Goal: Task Accomplishment & Management: Manage account settings

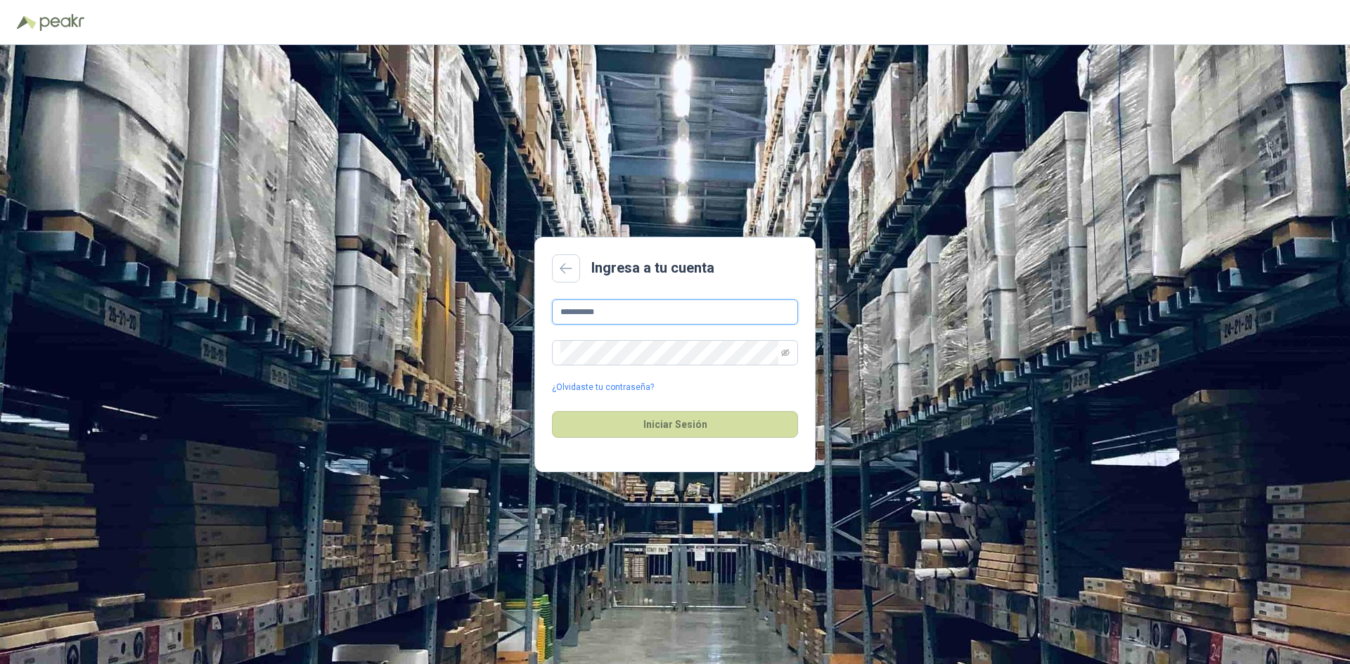
drag, startPoint x: 631, startPoint y: 311, endPoint x: 493, endPoint y: 312, distance: 138.5
click at [503, 310] on div "**********" at bounding box center [675, 354] width 1350 height 619
type input "**********"
click at [677, 430] on button "Iniciar Sesión" at bounding box center [675, 424] width 246 height 27
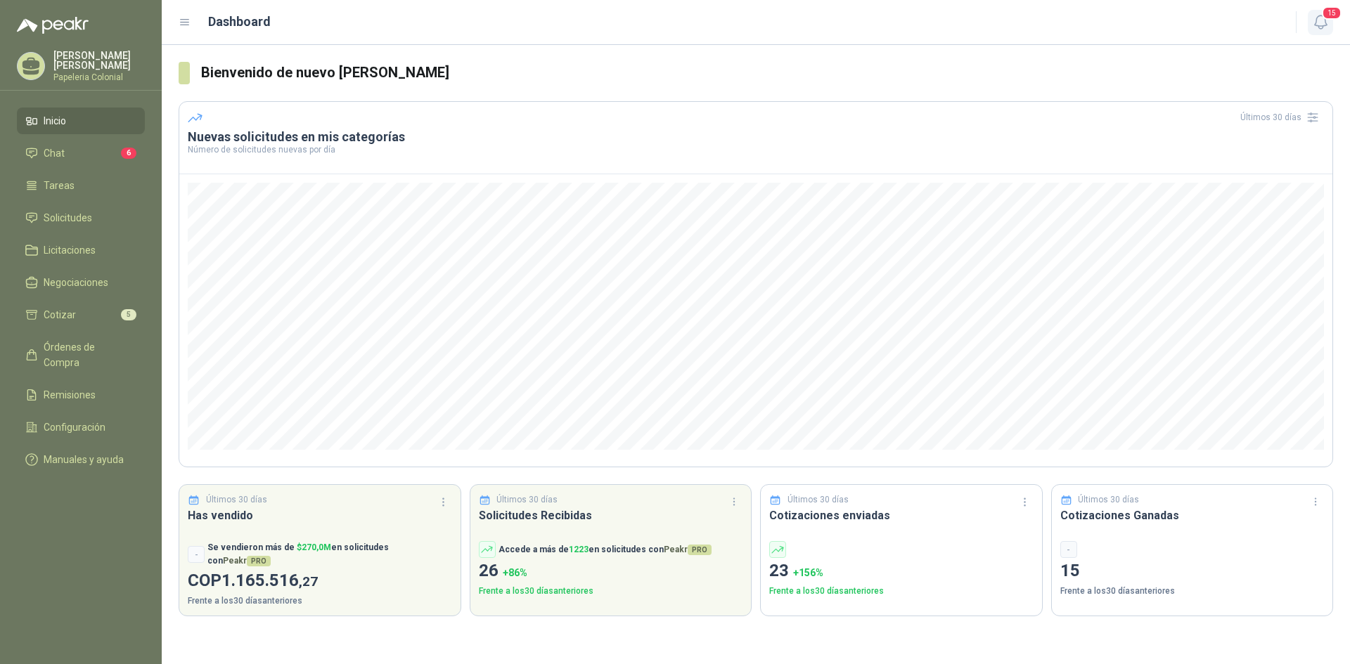
click at [1320, 21] on icon "button" at bounding box center [1321, 22] width 18 height 18
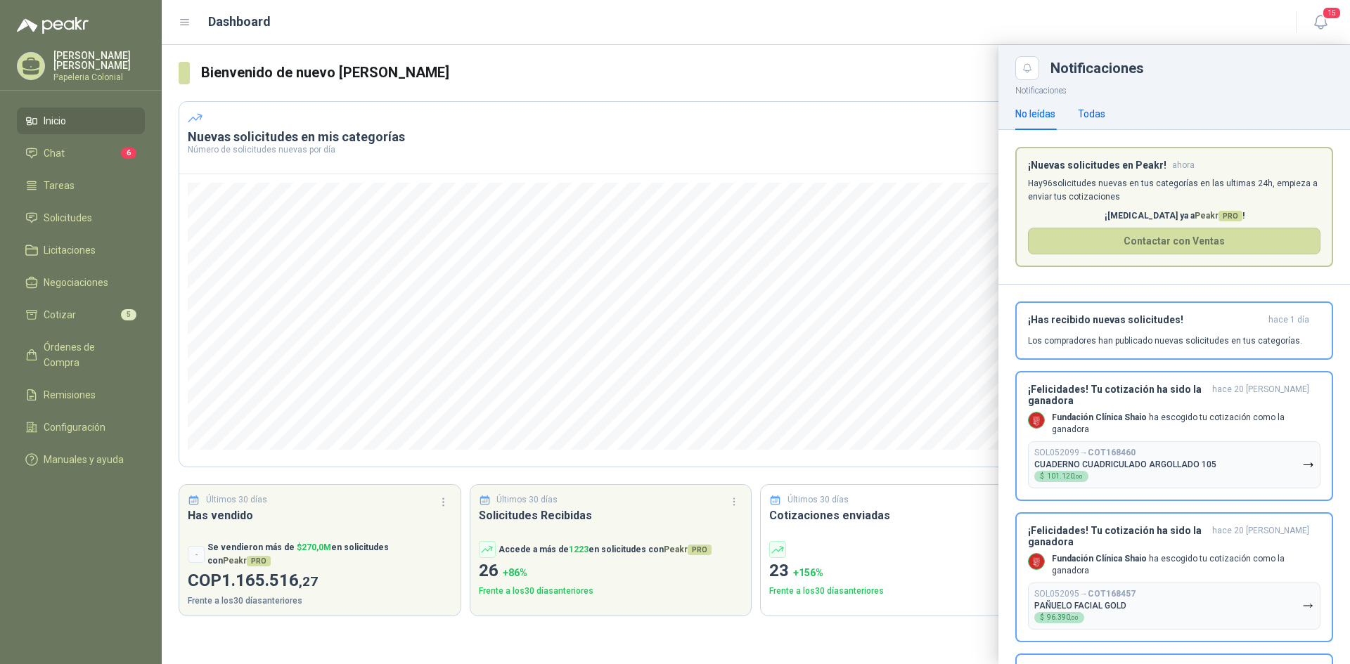
click at [1095, 113] on div "Todas" at bounding box center [1091, 113] width 27 height 15
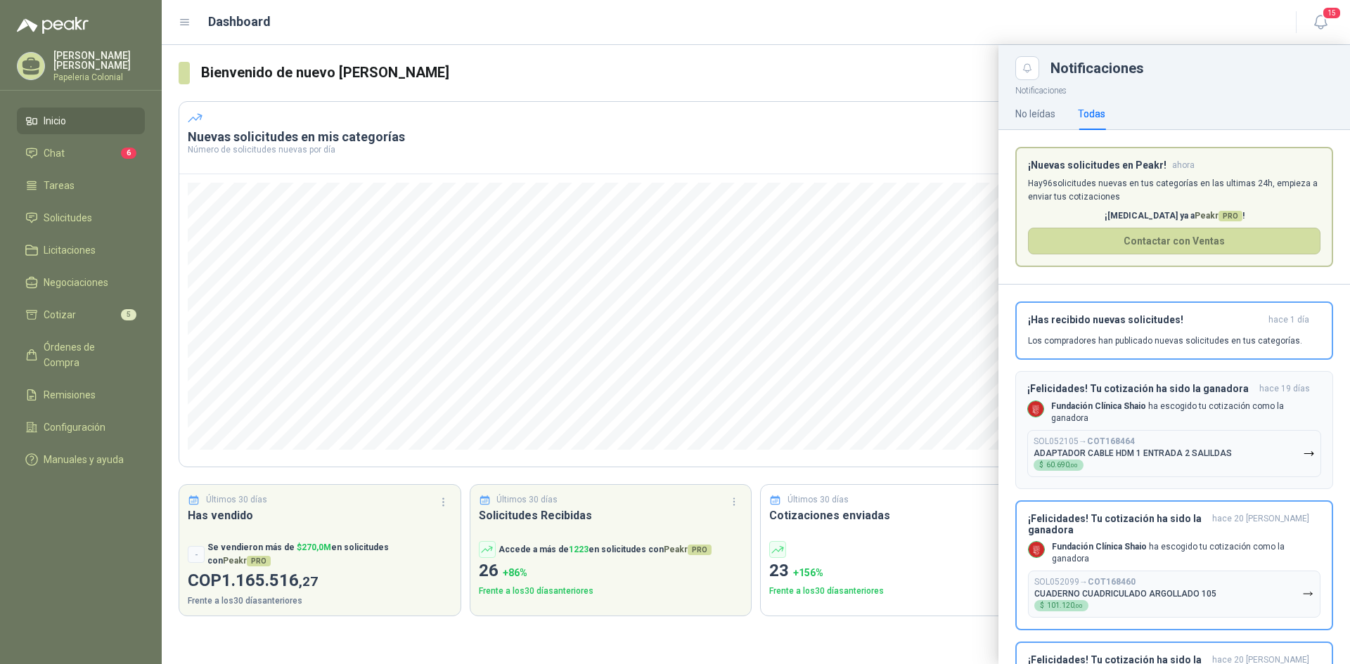
click at [1118, 449] on p "ADAPTADOR CABLE HDM 1 ENTRADA 2 SALILDAS" at bounding box center [1132, 454] width 198 height 10
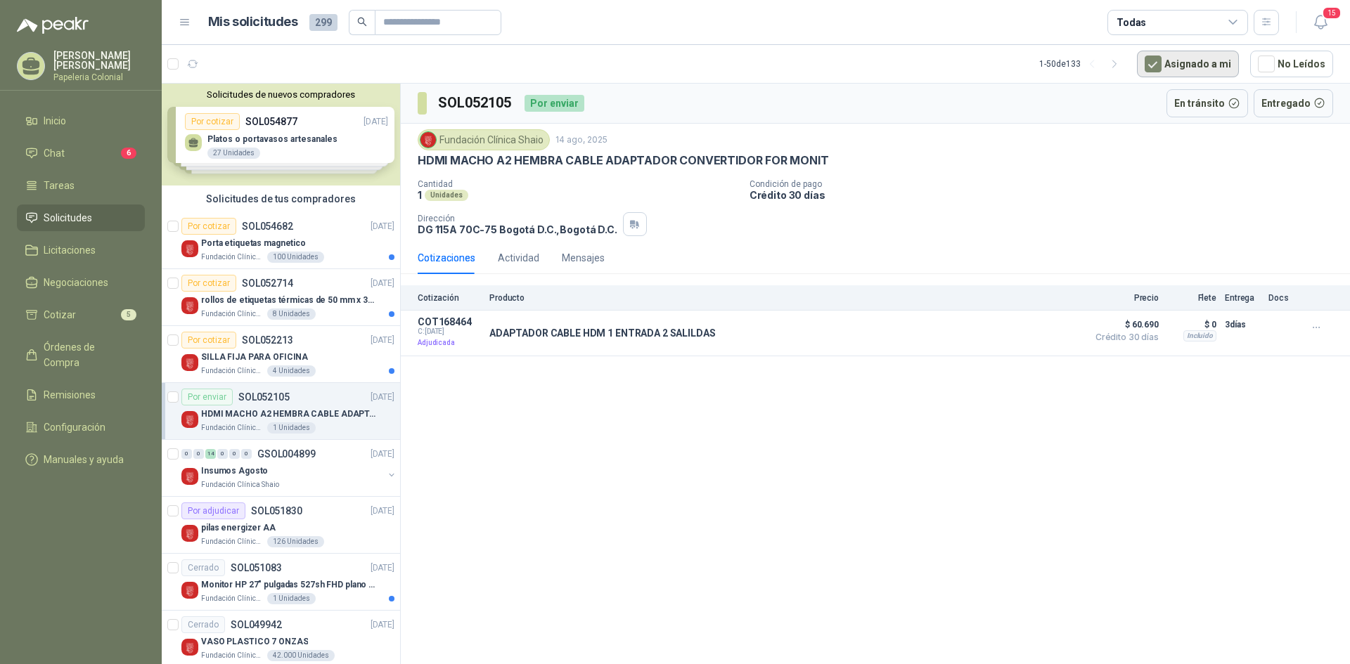
click at [1174, 60] on button "Asignado a mi" at bounding box center [1188, 64] width 102 height 27
click at [1057, 331] on button "Detalles" at bounding box center [1047, 333] width 66 height 19
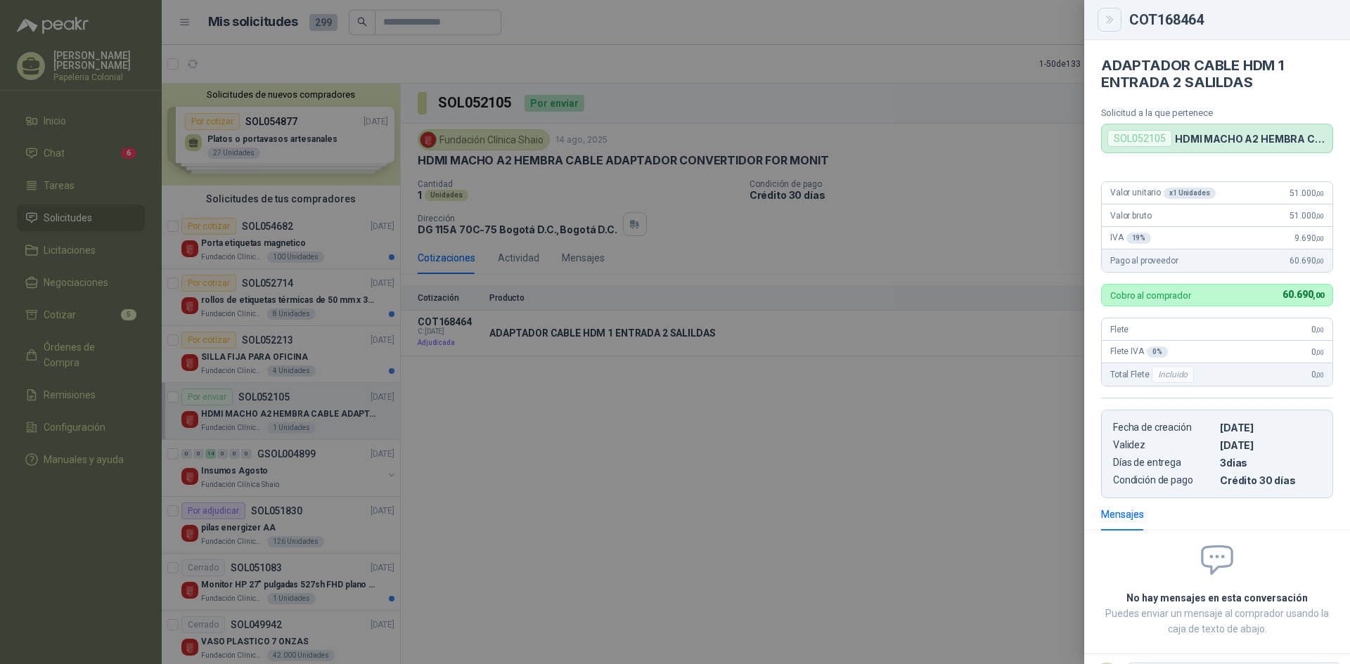
click at [1111, 21] on icon "Close" at bounding box center [1109, 19] width 6 height 7
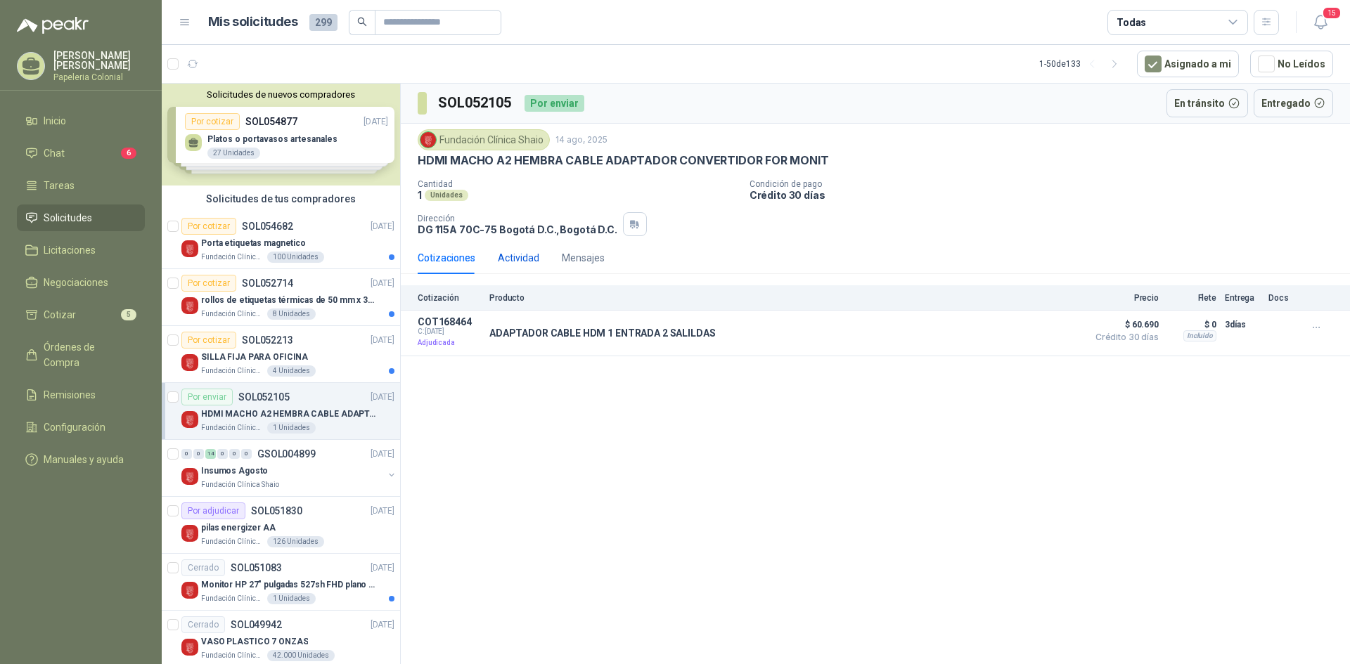
click at [527, 259] on div "Actividad" at bounding box center [518, 257] width 41 height 15
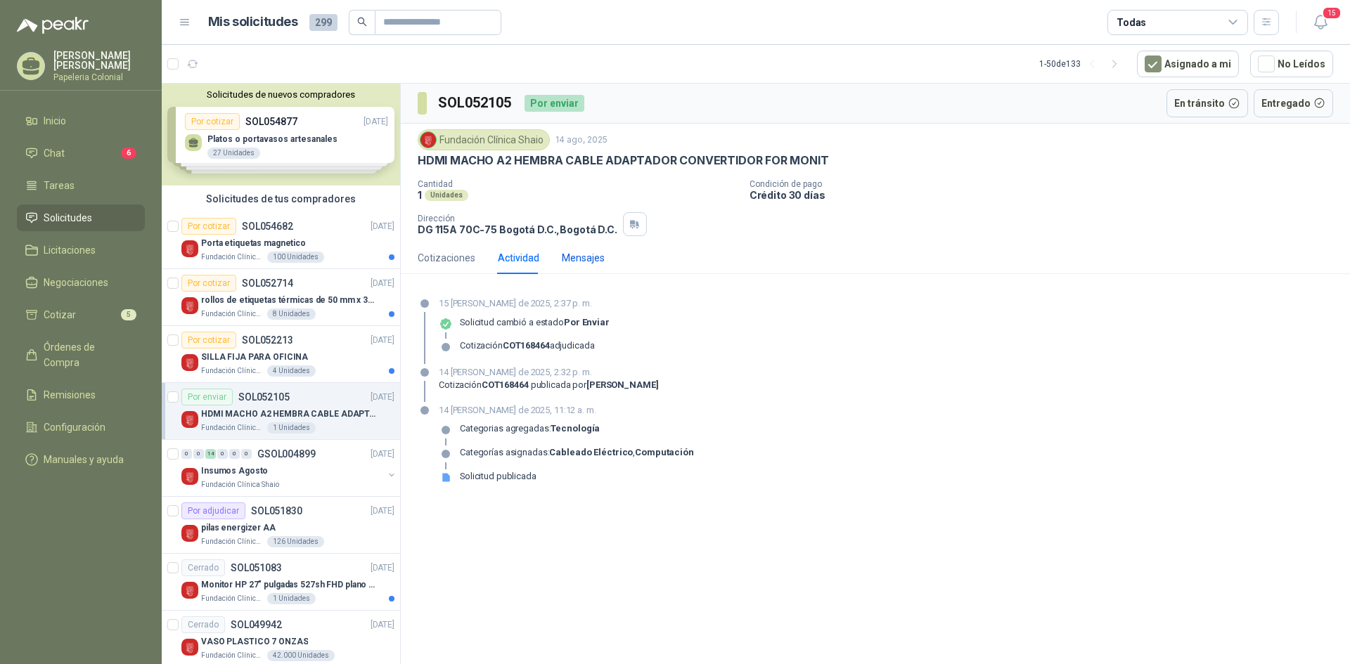
click at [568, 255] on div "Mensajes" at bounding box center [583, 257] width 43 height 15
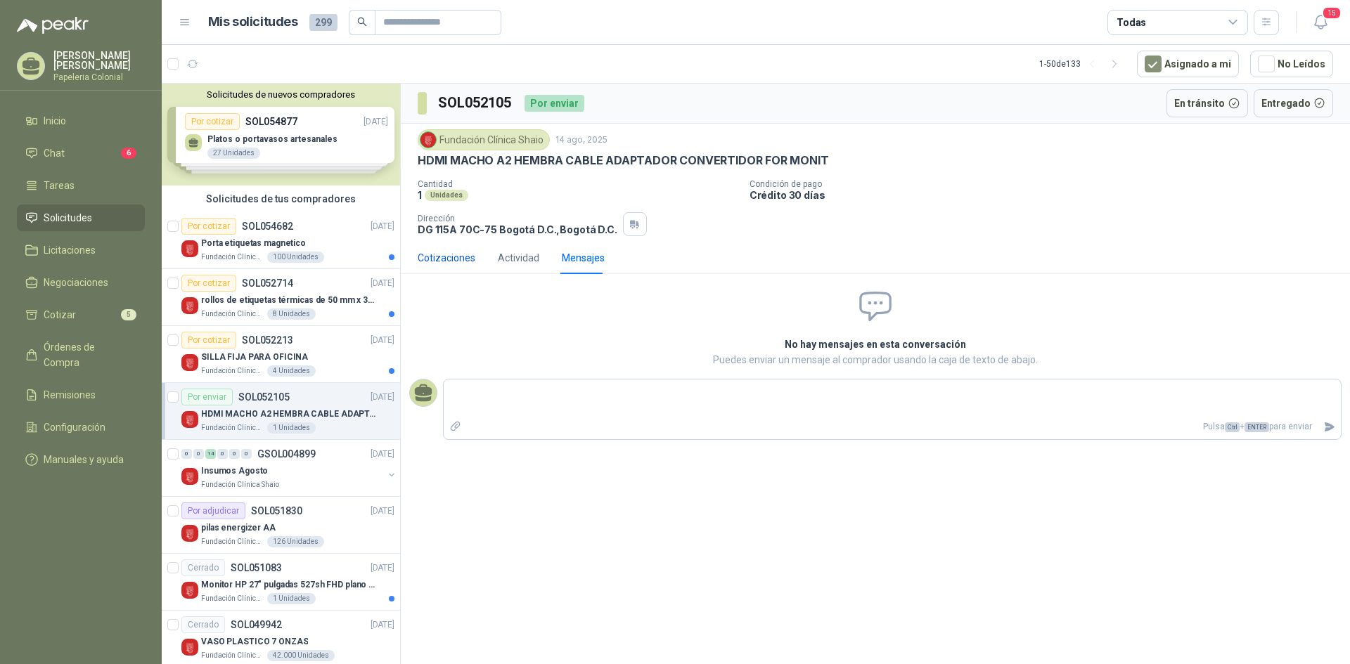
click at [444, 254] on div "Cotizaciones" at bounding box center [447, 257] width 58 height 15
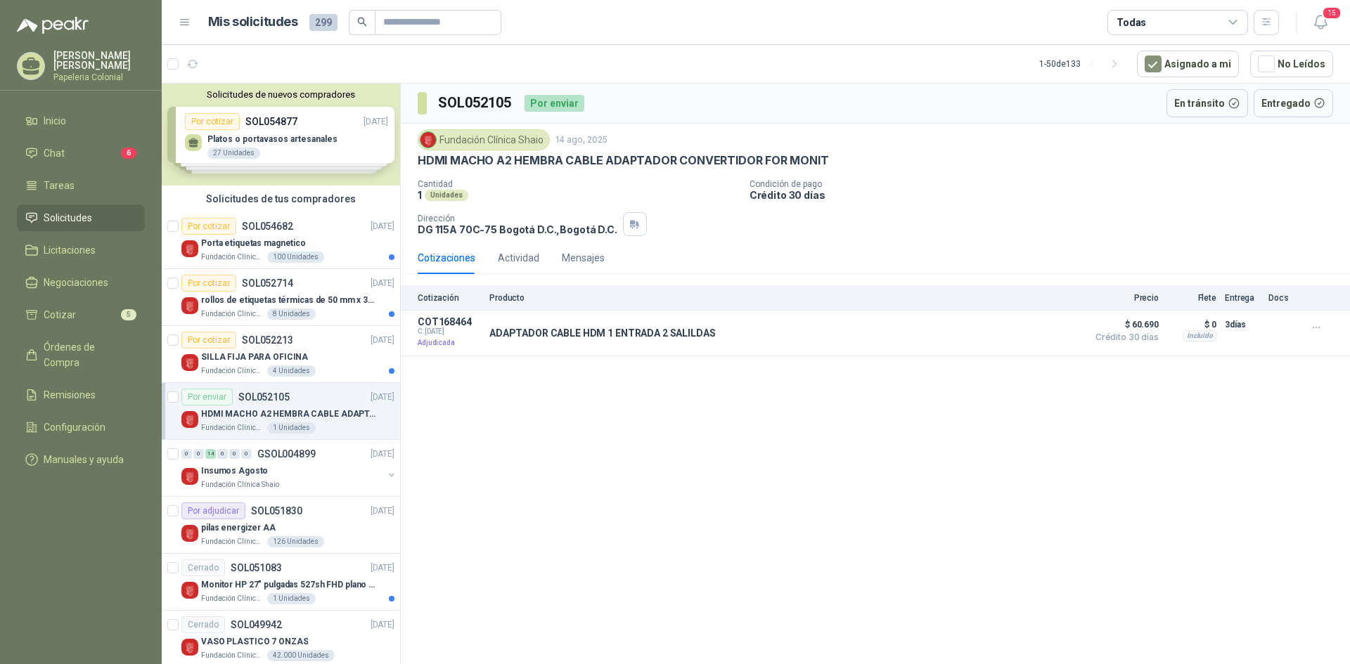
click at [498, 293] on p "Producto" at bounding box center [784, 298] width 591 height 10
click at [444, 299] on p "Cotización" at bounding box center [449, 298] width 63 height 10
click at [1316, 20] on icon "button" at bounding box center [1320, 21] width 12 height 13
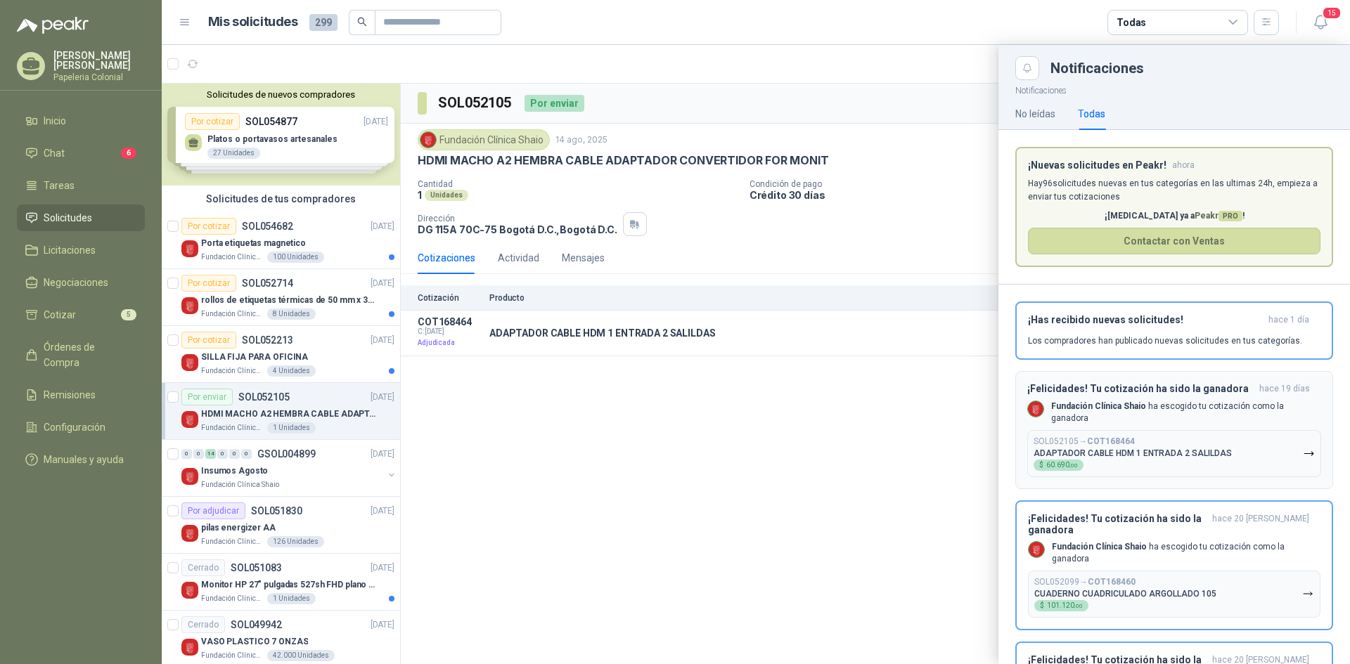
click at [1226, 400] on div "¡Felicidades! Tu cotización ha sido la ganadora hace 19 [PERSON_NAME] Fundación…" at bounding box center [1174, 430] width 294 height 94
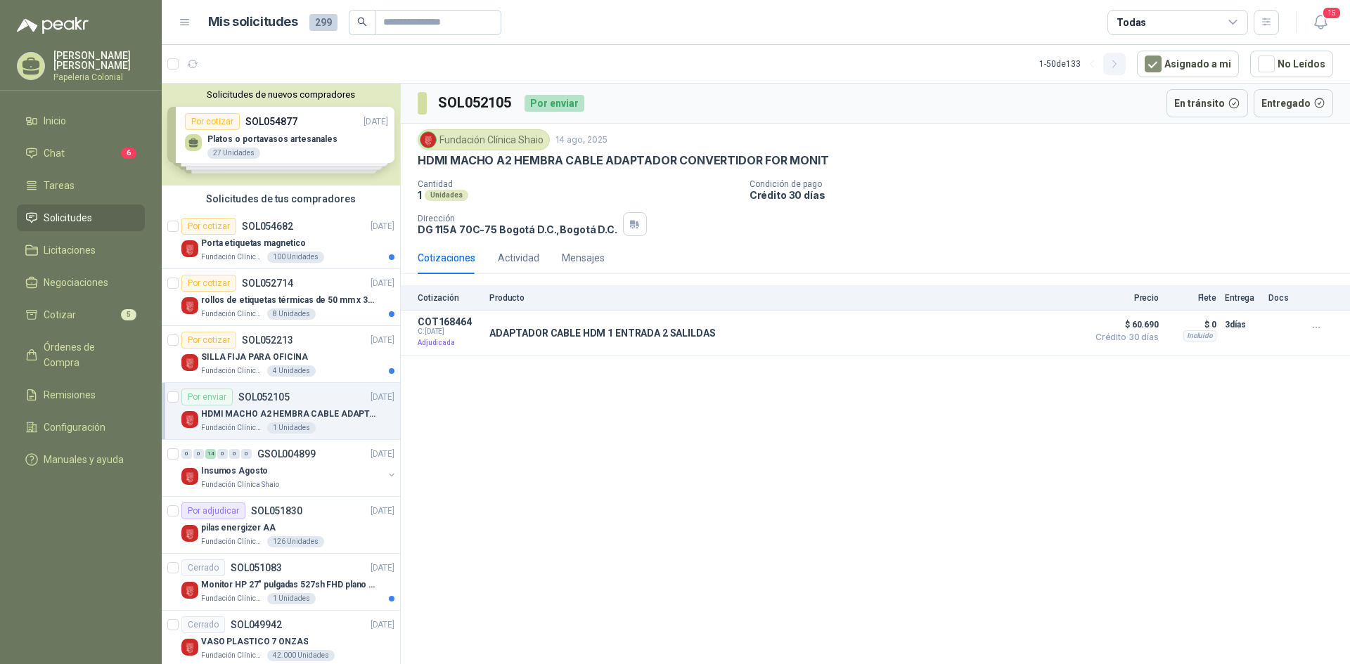
click at [1121, 65] on icon "button" at bounding box center [1115, 64] width 12 height 12
click at [1097, 67] on icon "button" at bounding box center [1092, 64] width 12 height 12
click at [44, 122] on span "Inicio" at bounding box center [55, 120] width 22 height 15
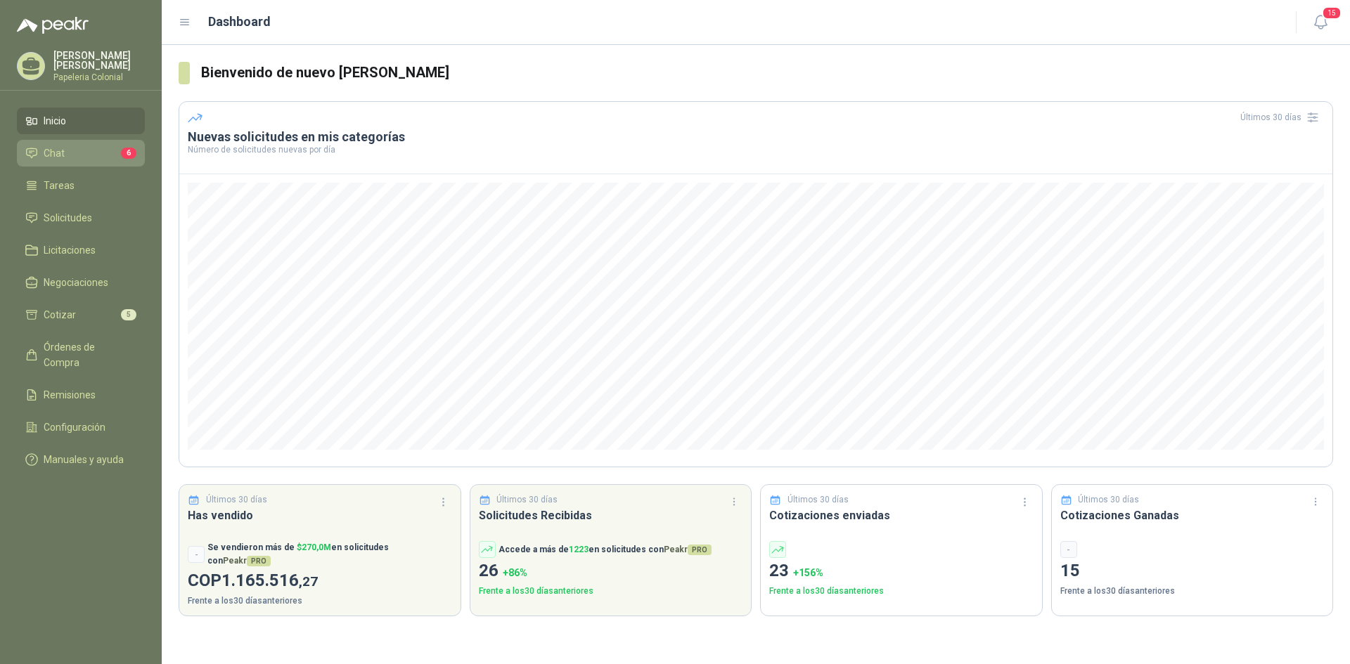
click at [41, 153] on li "Chat 6" at bounding box center [80, 153] width 111 height 15
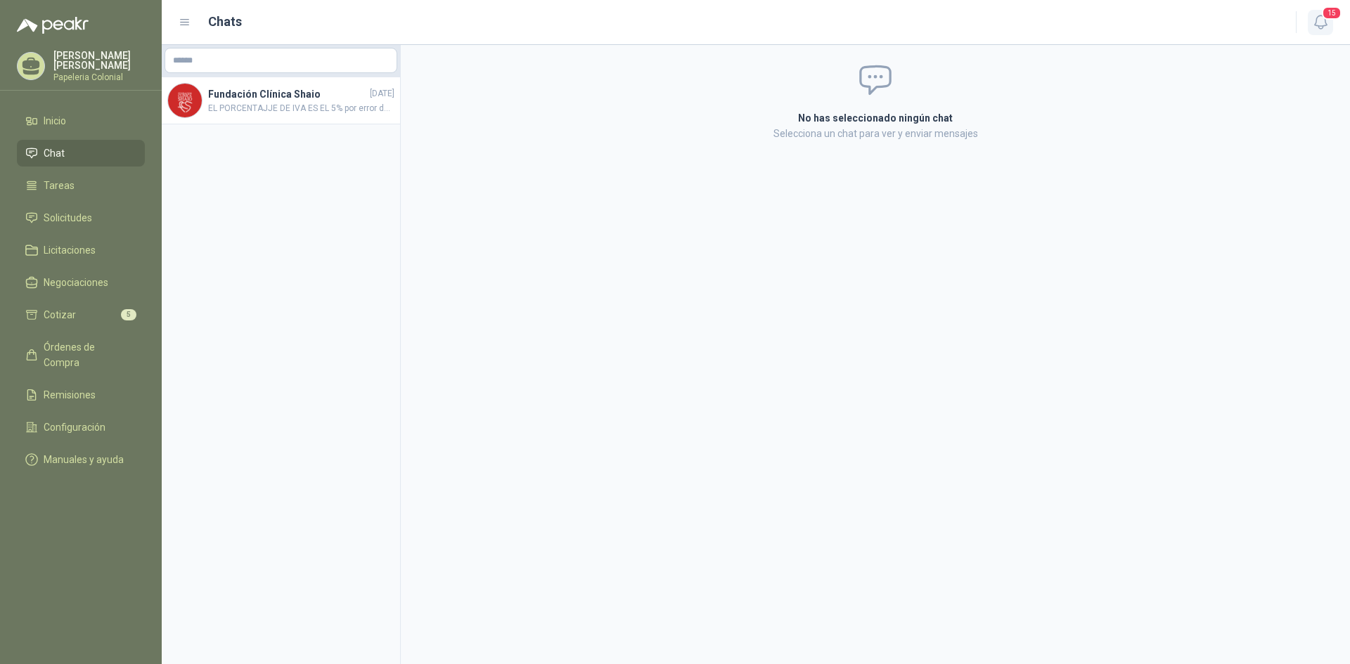
click at [1317, 31] on button "15" at bounding box center [1320, 22] width 25 height 25
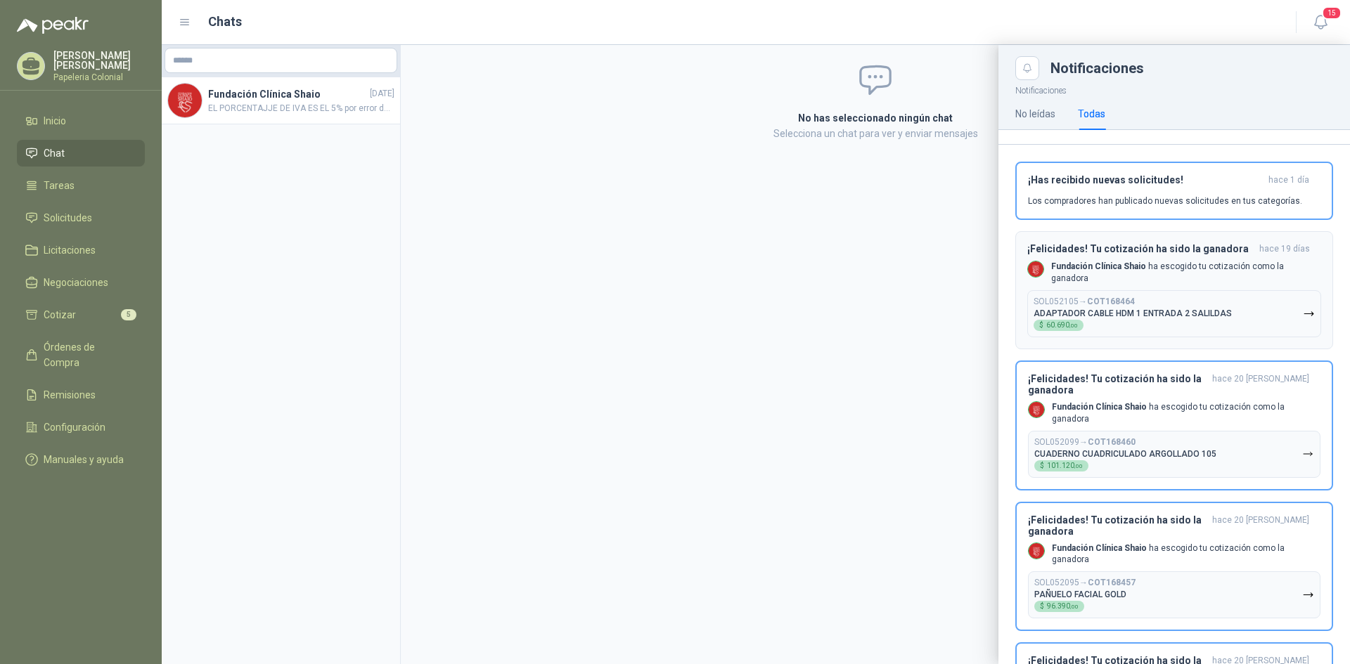
scroll to position [141, 0]
click at [1304, 314] on icon "button" at bounding box center [1308, 313] width 8 height 4
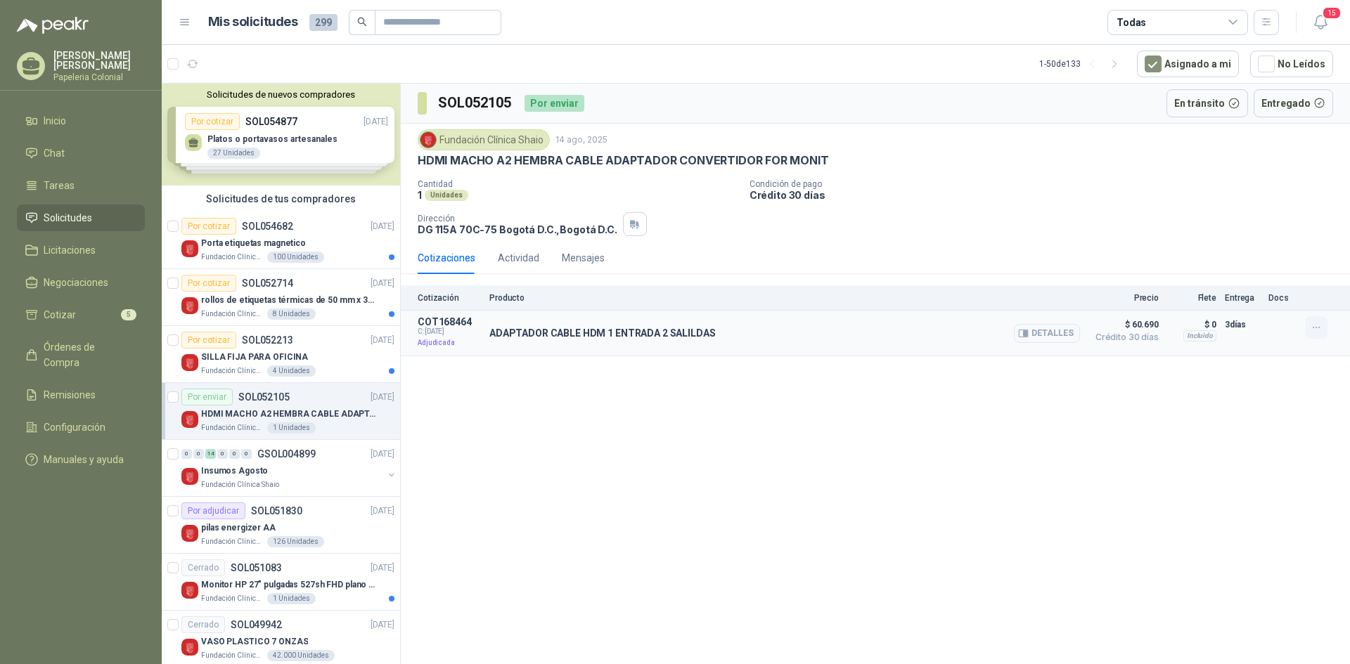
click at [1314, 325] on icon "button" at bounding box center [1316, 328] width 12 height 12
click at [1055, 330] on button "Detalles" at bounding box center [1047, 333] width 66 height 19
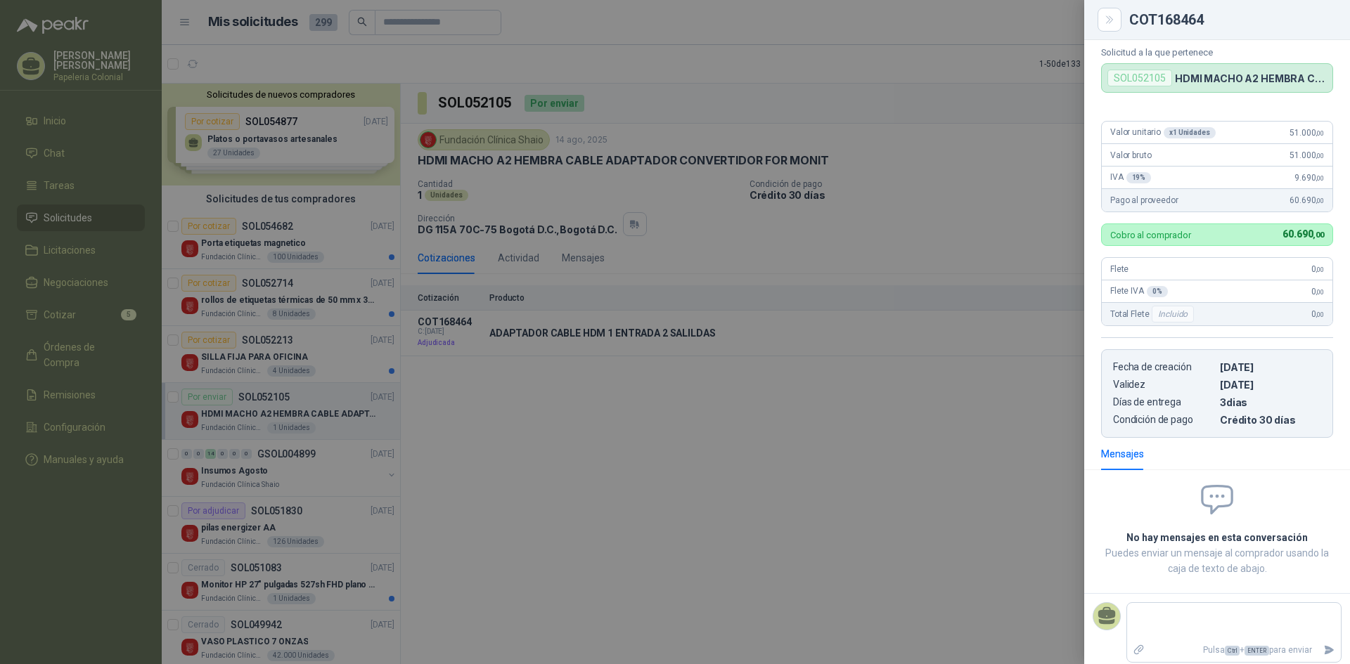
scroll to position [67, 0]
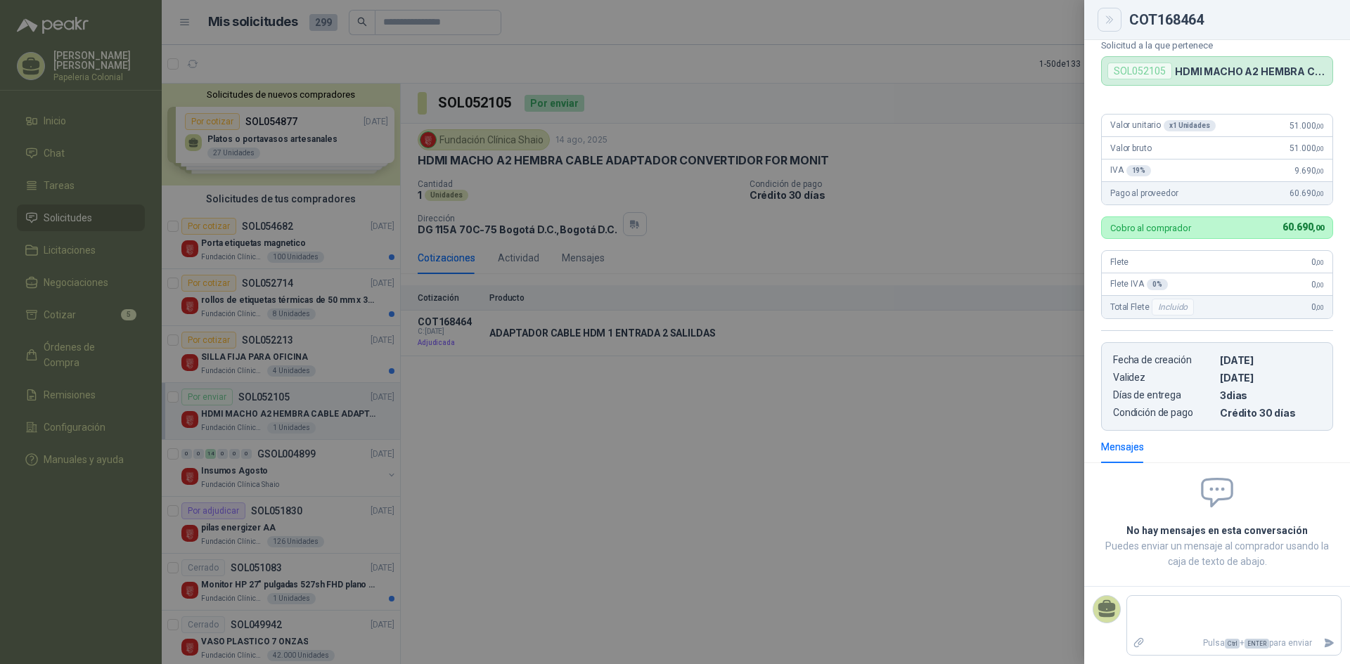
click at [1108, 23] on icon "Close" at bounding box center [1110, 20] width 12 height 12
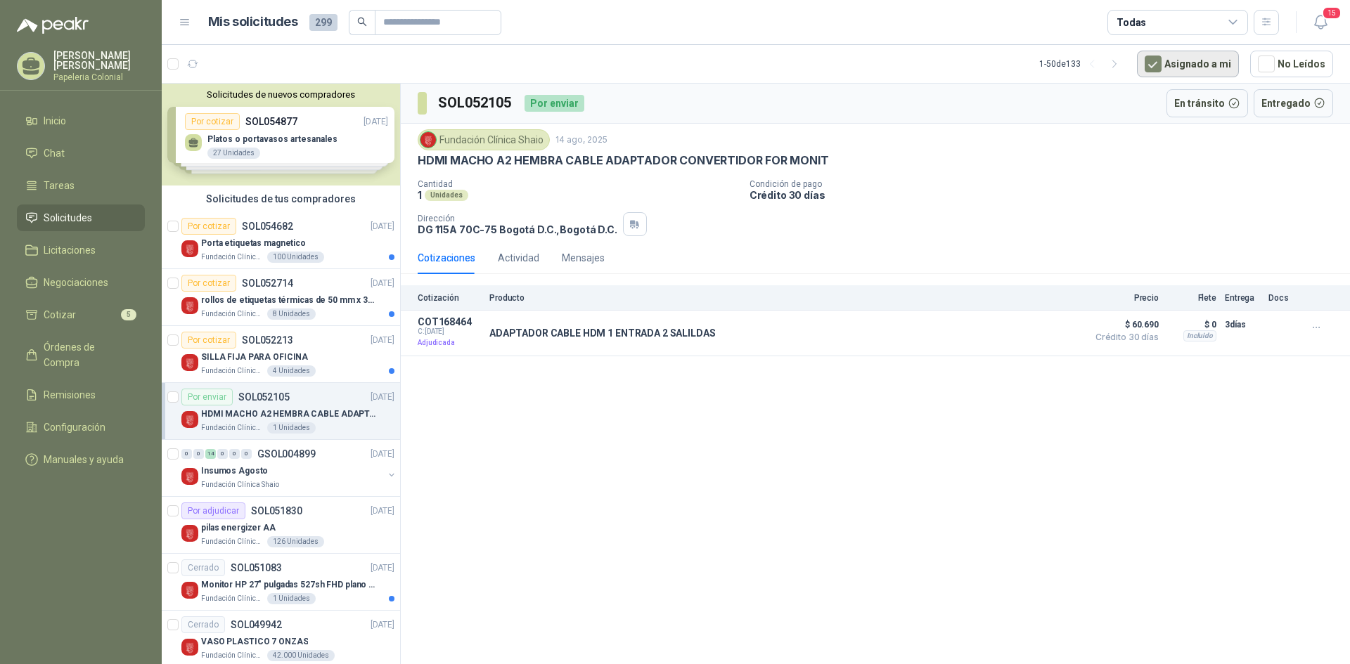
click at [1190, 53] on button "Asignado a mi" at bounding box center [1188, 64] width 102 height 27
click at [1191, 54] on button "Asignado a mi" at bounding box center [1188, 64] width 102 height 27
click at [1317, 329] on icon "button" at bounding box center [1316, 328] width 12 height 12
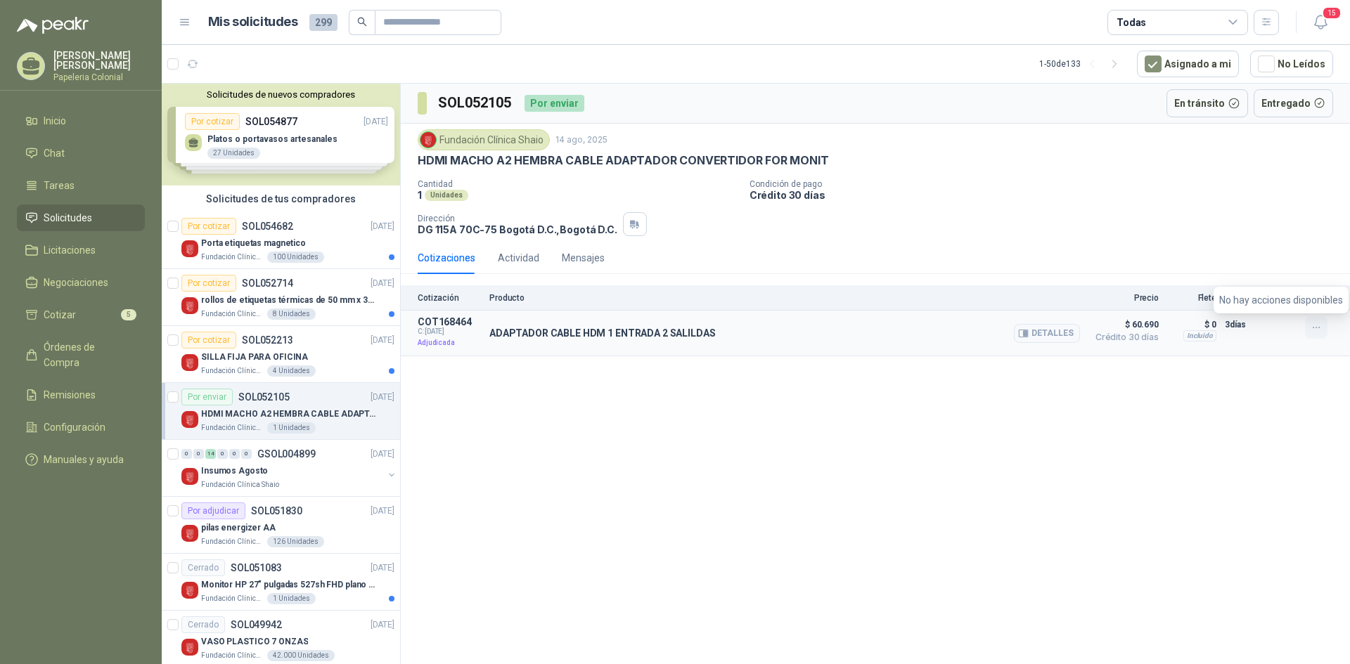
click at [1317, 329] on icon "button" at bounding box center [1316, 328] width 12 height 12
click at [1053, 337] on button "Detalles" at bounding box center [1047, 333] width 66 height 19
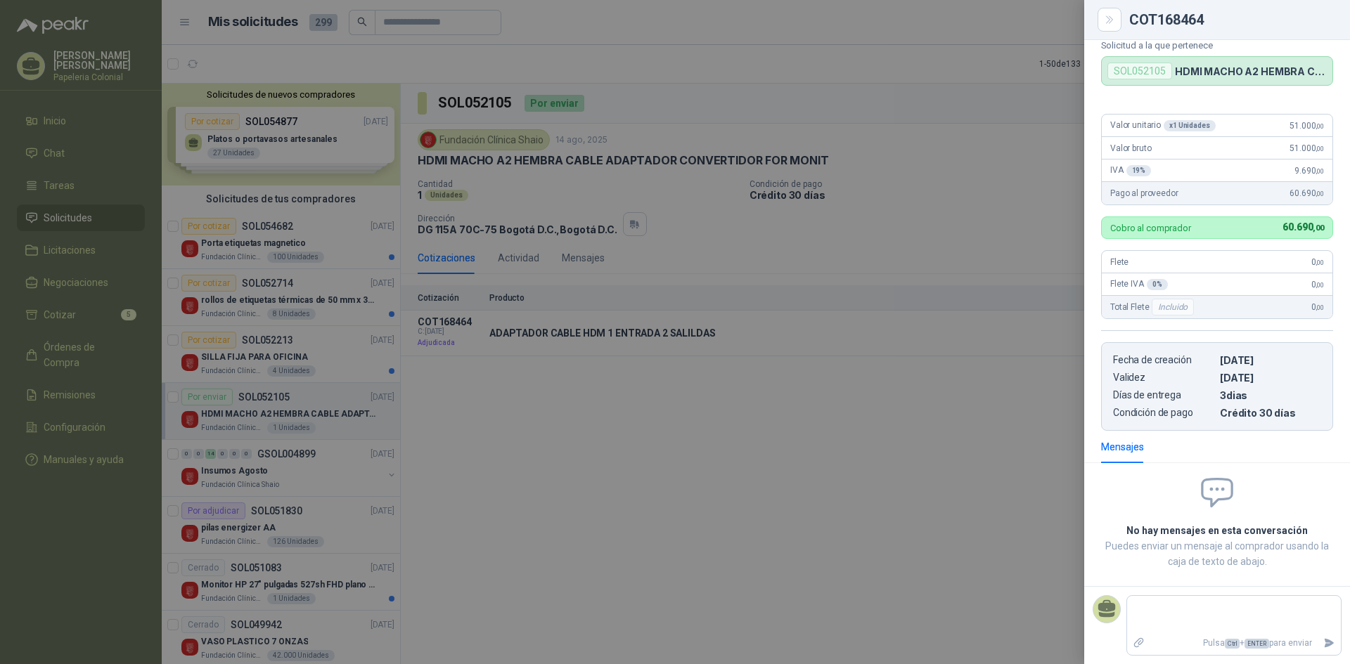
drag, startPoint x: 766, startPoint y: 366, endPoint x: 776, endPoint y: 368, distance: 10.9
click at [766, 366] on div at bounding box center [675, 332] width 1350 height 664
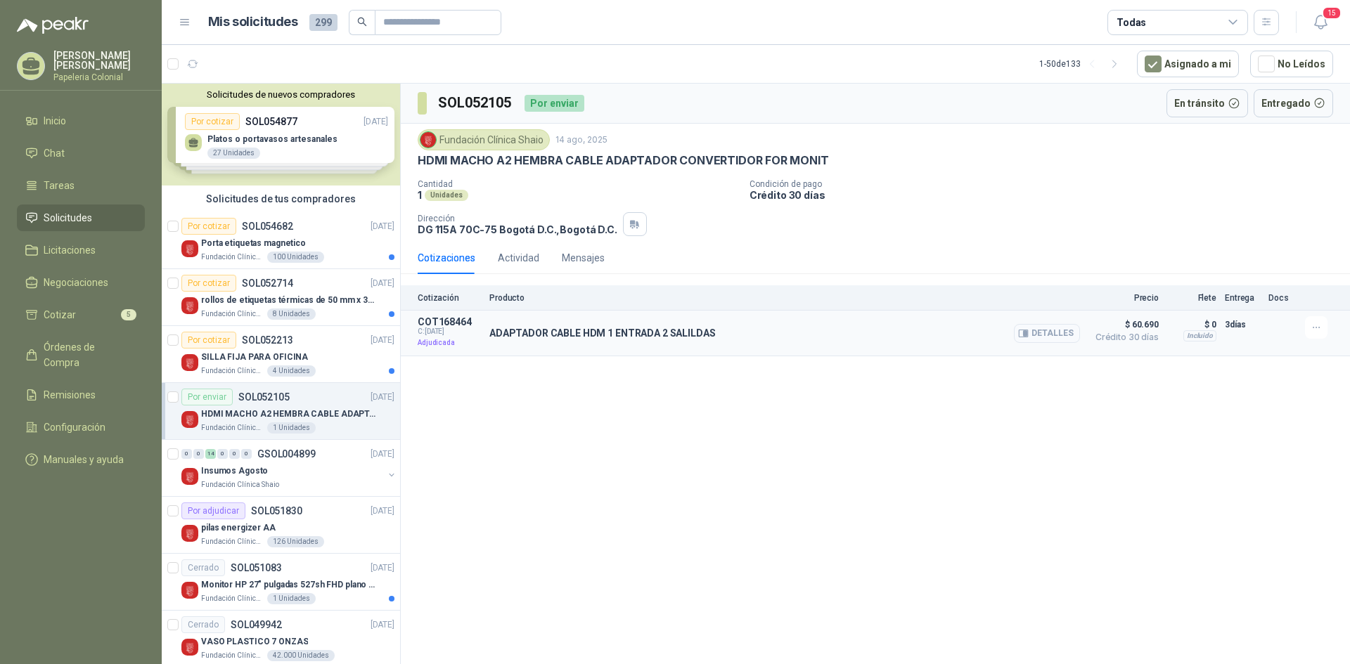
click at [1062, 333] on button "Detalles" at bounding box center [1047, 333] width 66 height 19
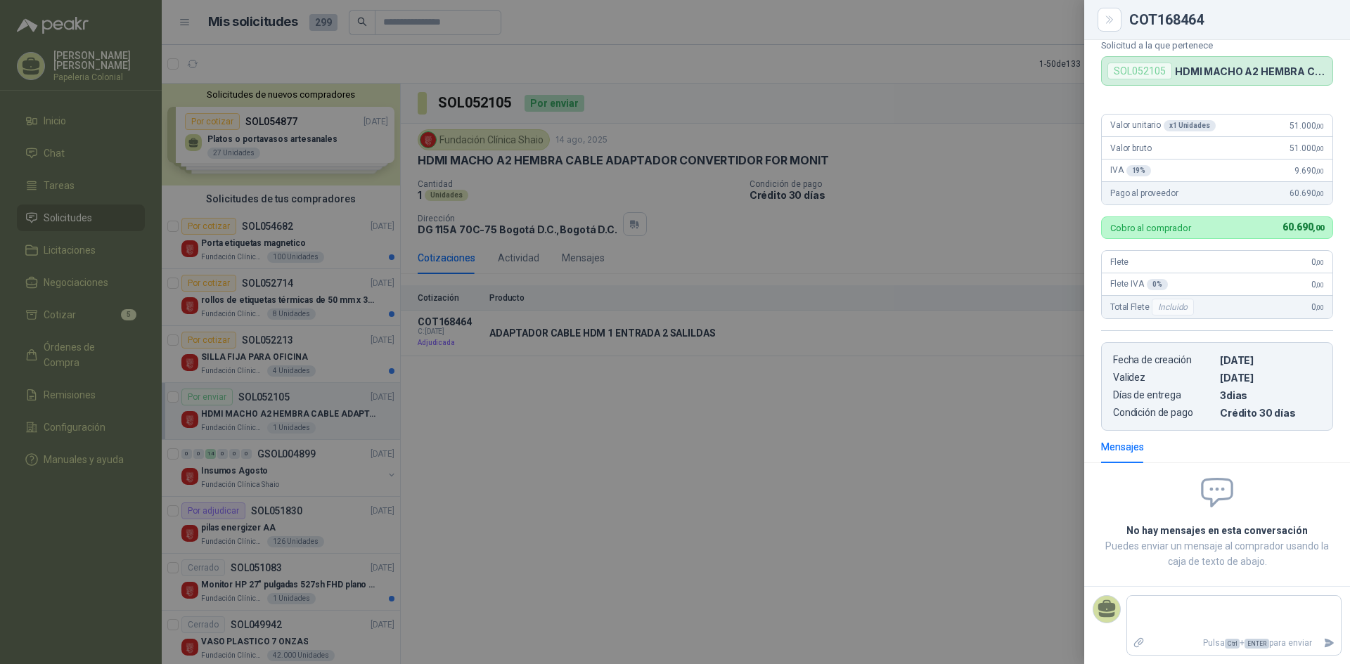
scroll to position [0, 0]
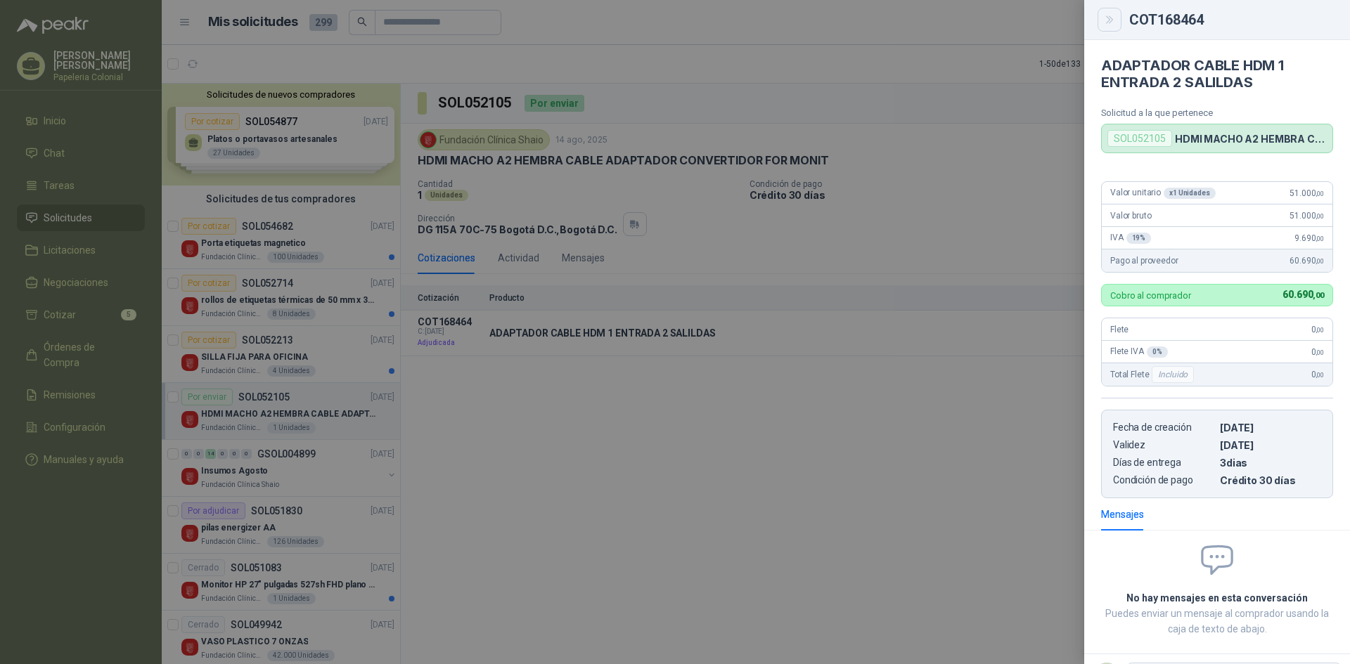
click at [1112, 15] on icon "Close" at bounding box center [1110, 20] width 12 height 12
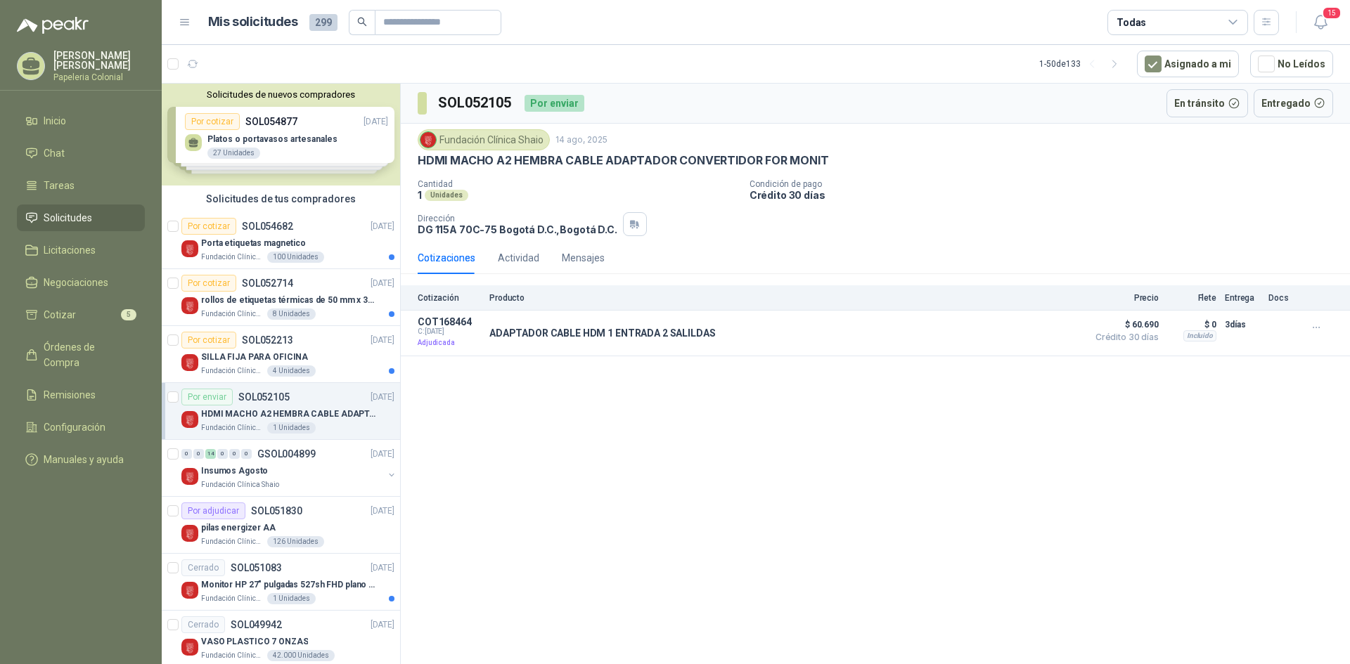
click at [182, 19] on icon at bounding box center [185, 22] width 13 height 13
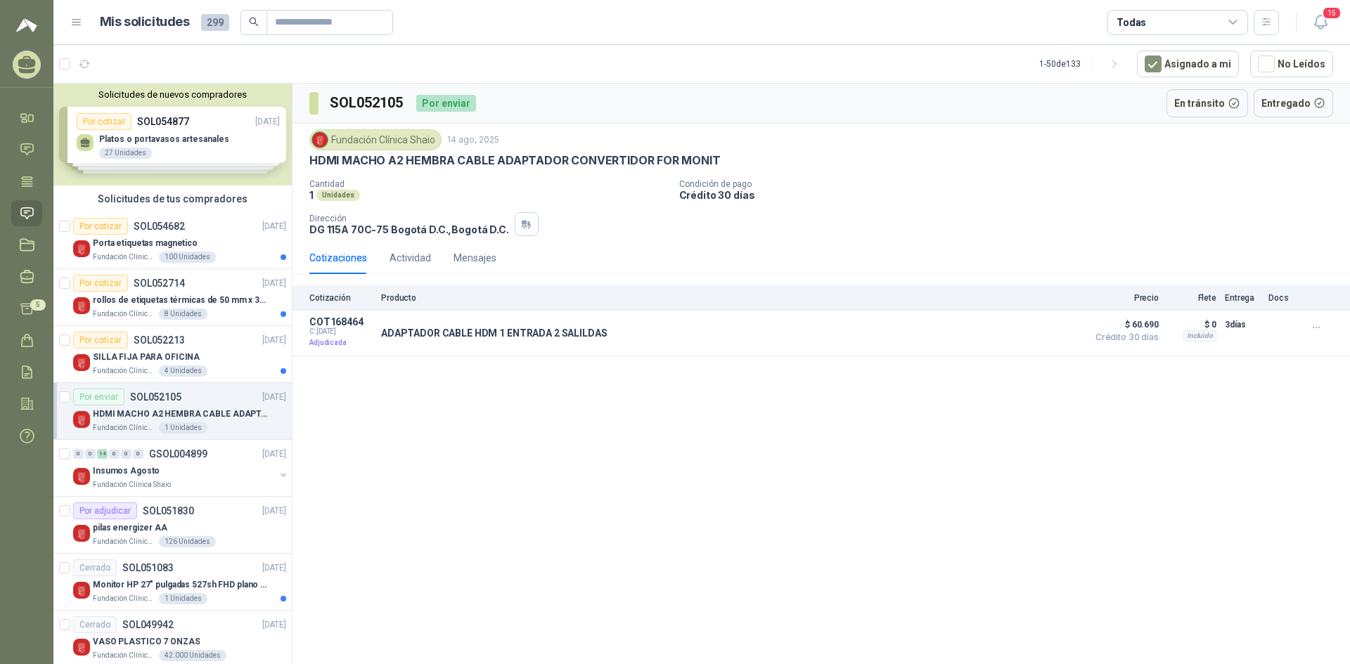
click at [397, 302] on p "Producto" at bounding box center [730, 298] width 699 height 10
click at [1322, 21] on icon "button" at bounding box center [1321, 22] width 18 height 18
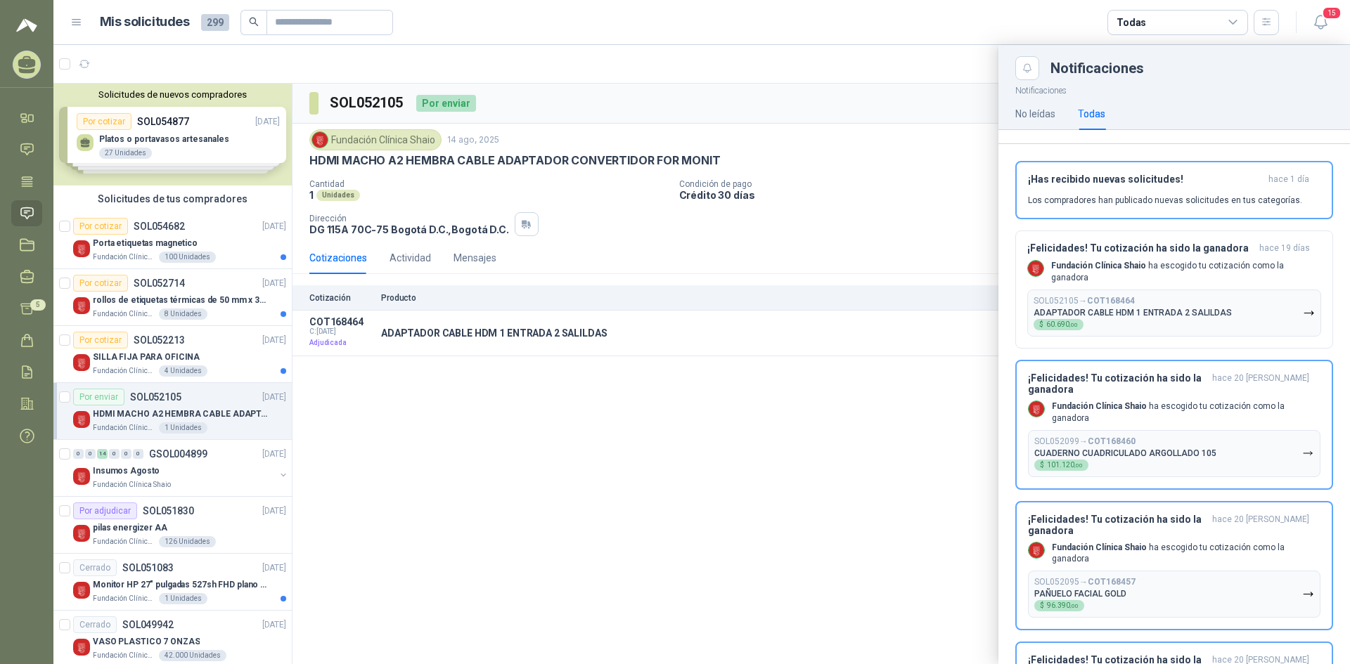
drag, startPoint x: 1258, startPoint y: 314, endPoint x: 899, endPoint y: 236, distance: 367.6
click at [899, 237] on div at bounding box center [701, 354] width 1296 height 619
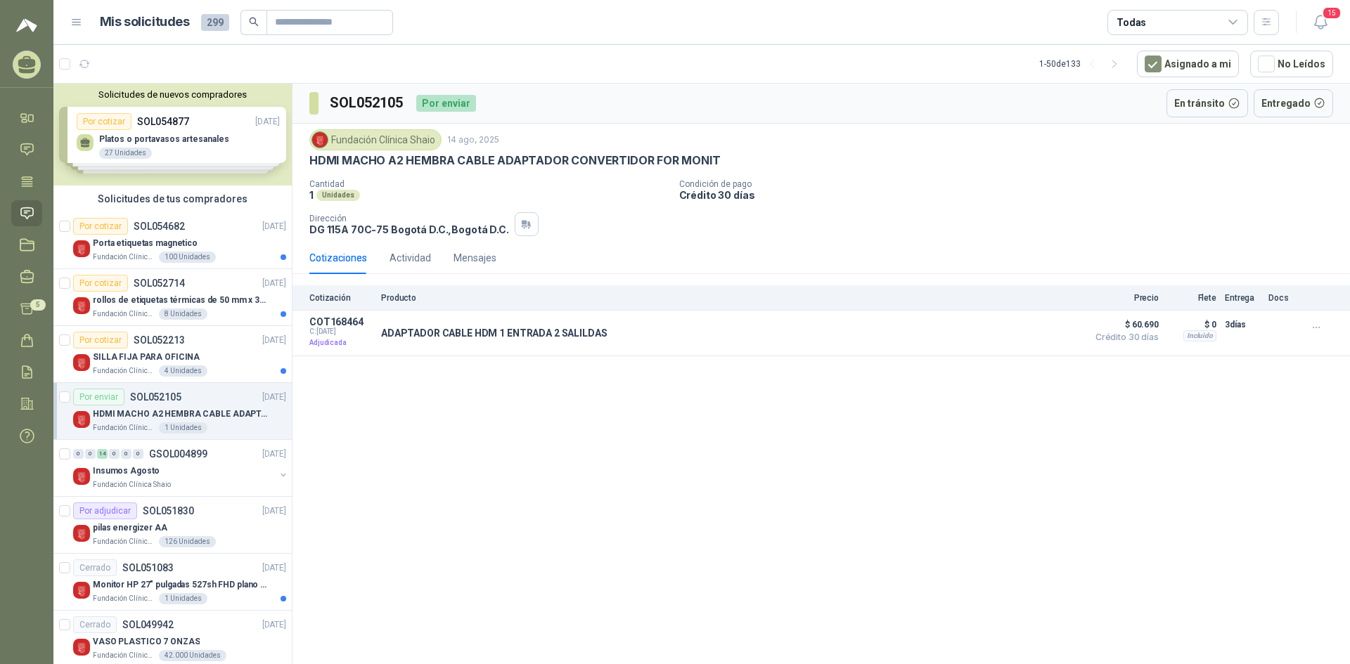
click at [83, 142] on div "Solicitudes de nuevos compradores Por cotizar SOL054877 [DATE] Platos o portava…" at bounding box center [172, 135] width 238 height 102
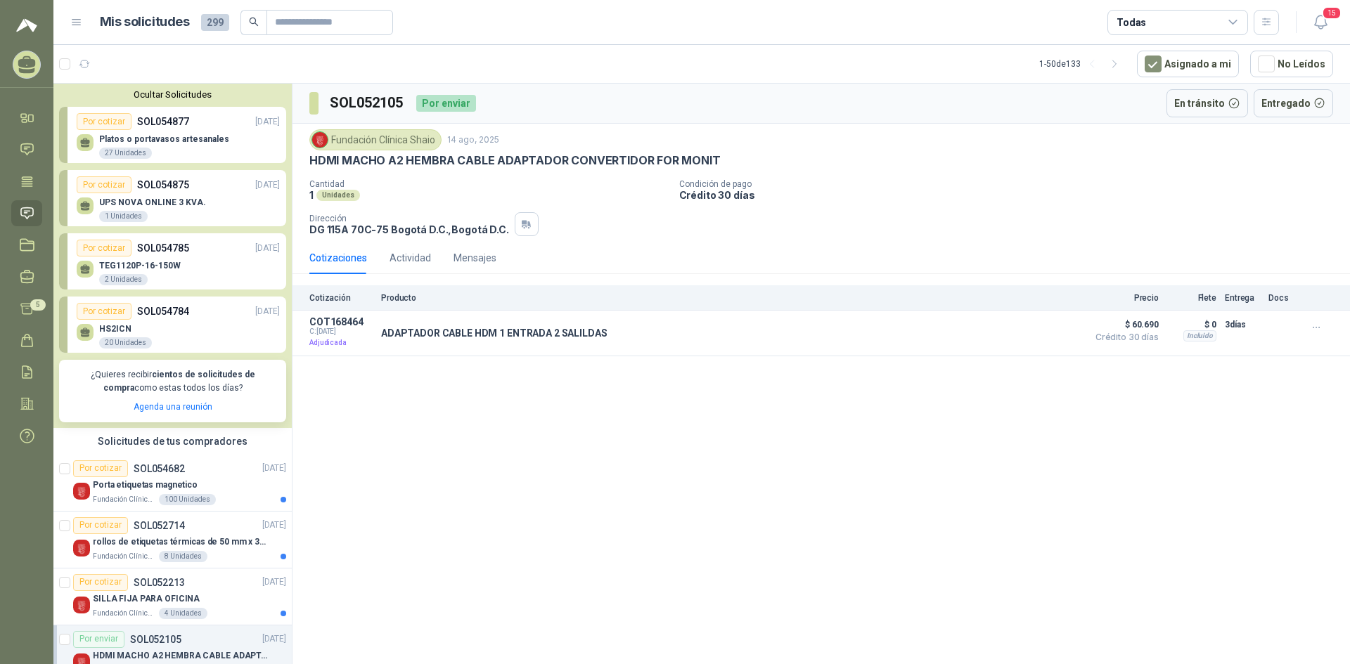
click at [83, 142] on icon at bounding box center [85, 141] width 10 height 6
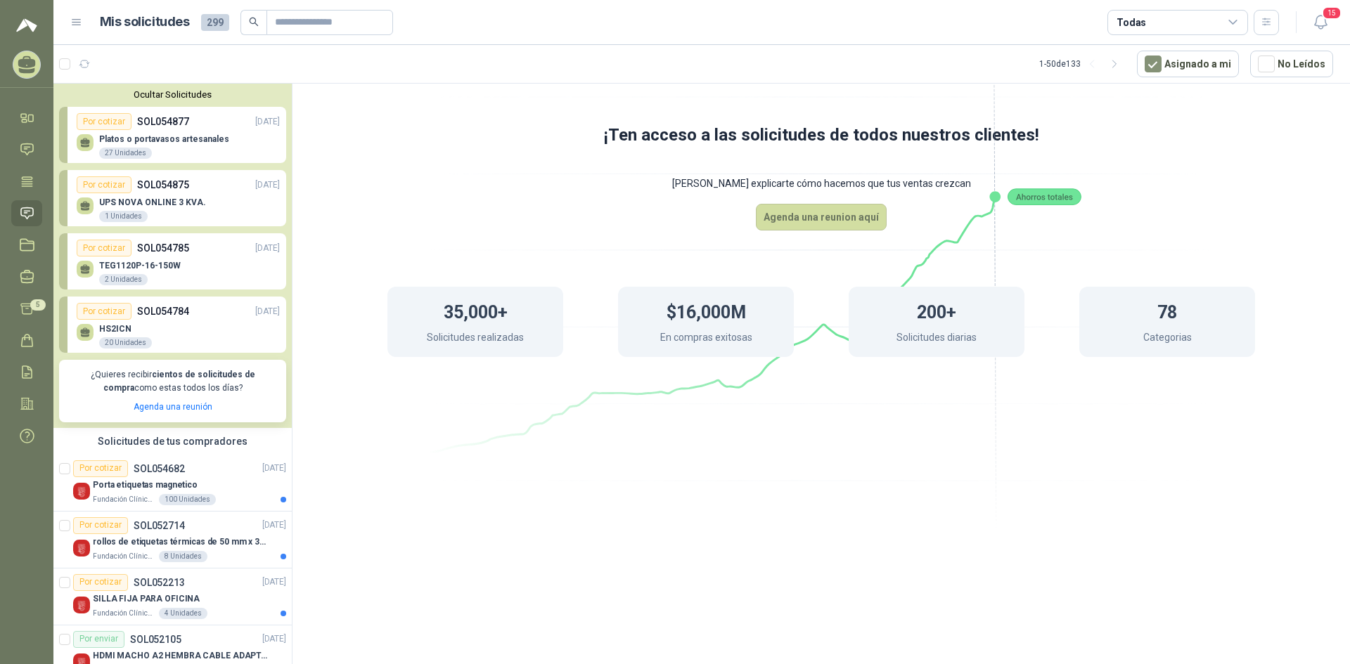
click at [30, 69] on icon at bounding box center [27, 65] width 22 height 22
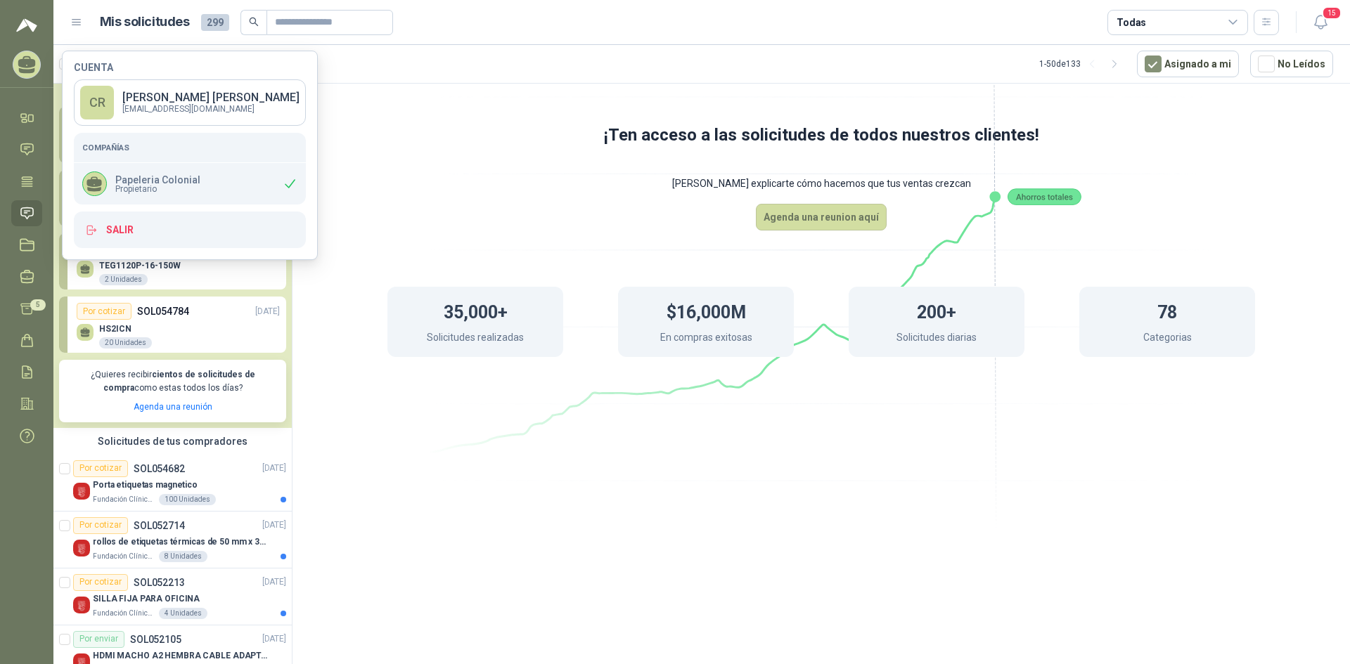
click at [276, 177] on div "Papeleria Colonial Propietario" at bounding box center [190, 183] width 232 height 41
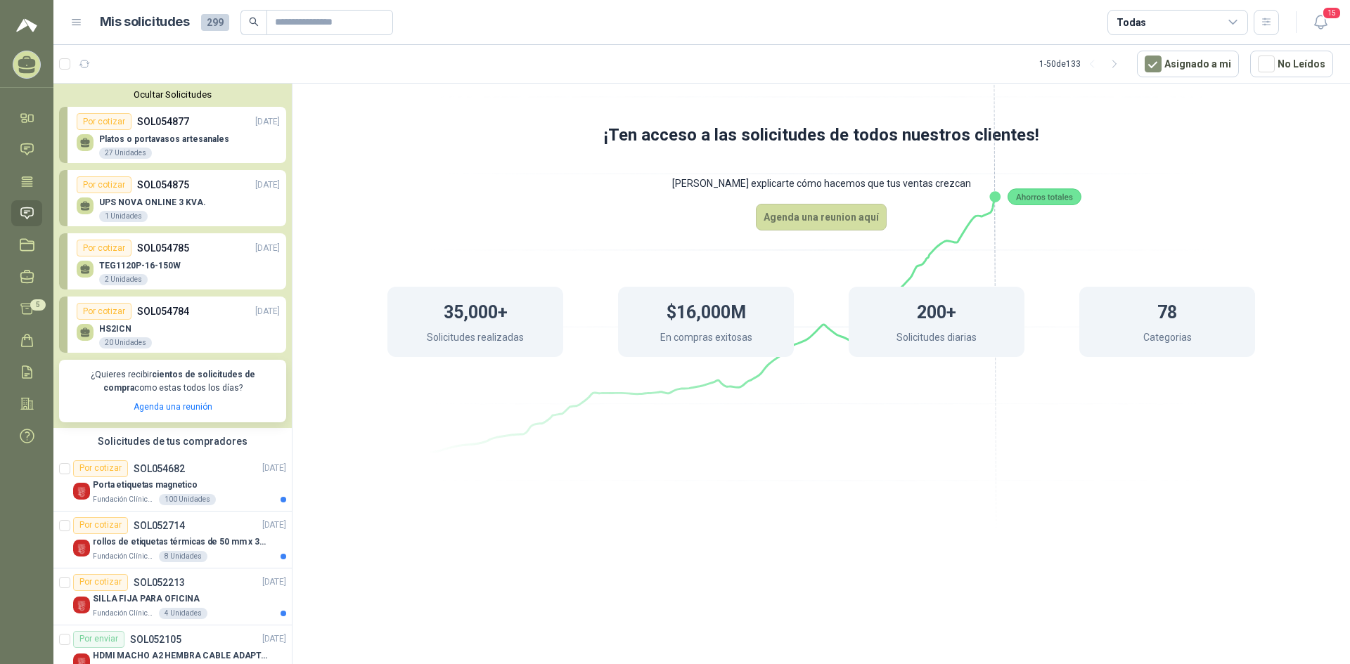
click at [472, 60] on article "1 - 50 de 133 Asignado a mi No Leídos" at bounding box center [701, 64] width 1296 height 38
click at [22, 344] on icon at bounding box center [27, 341] width 11 height 12
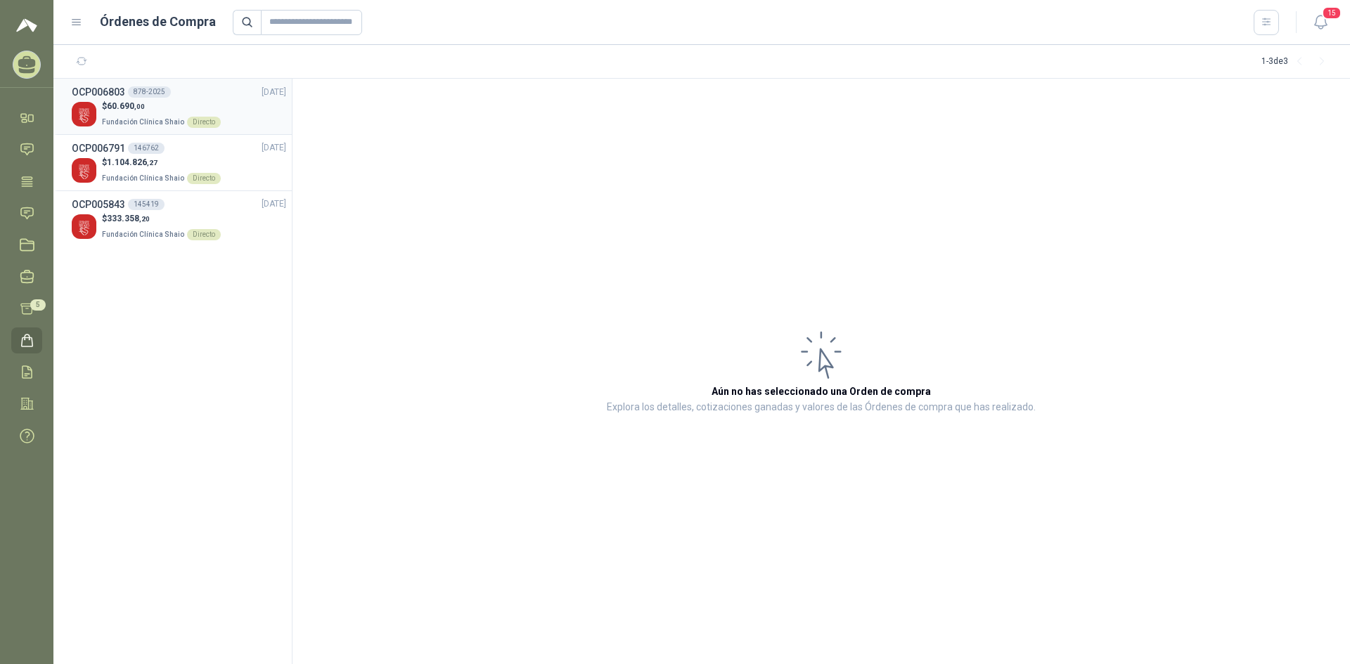
click at [88, 113] on img at bounding box center [84, 114] width 25 height 25
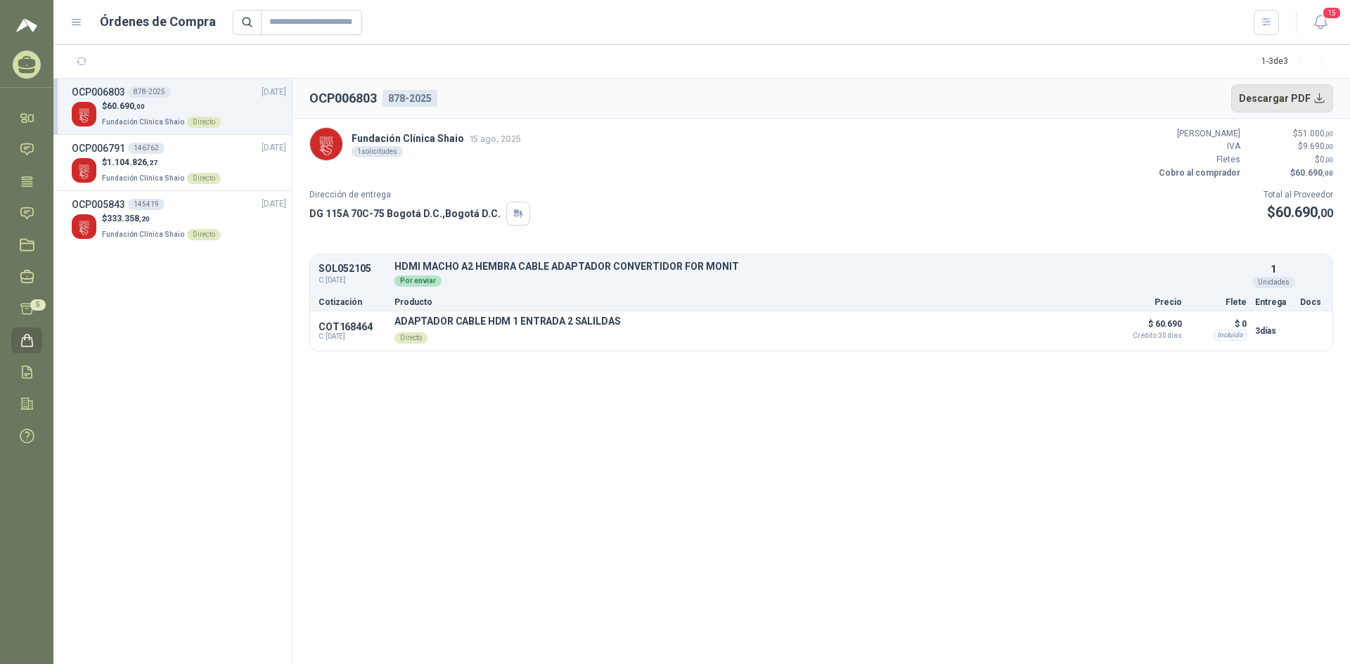
click at [1306, 96] on button "Descargar PDF" at bounding box center [1282, 98] width 103 height 28
